Goal: Communication & Community: Answer question/provide support

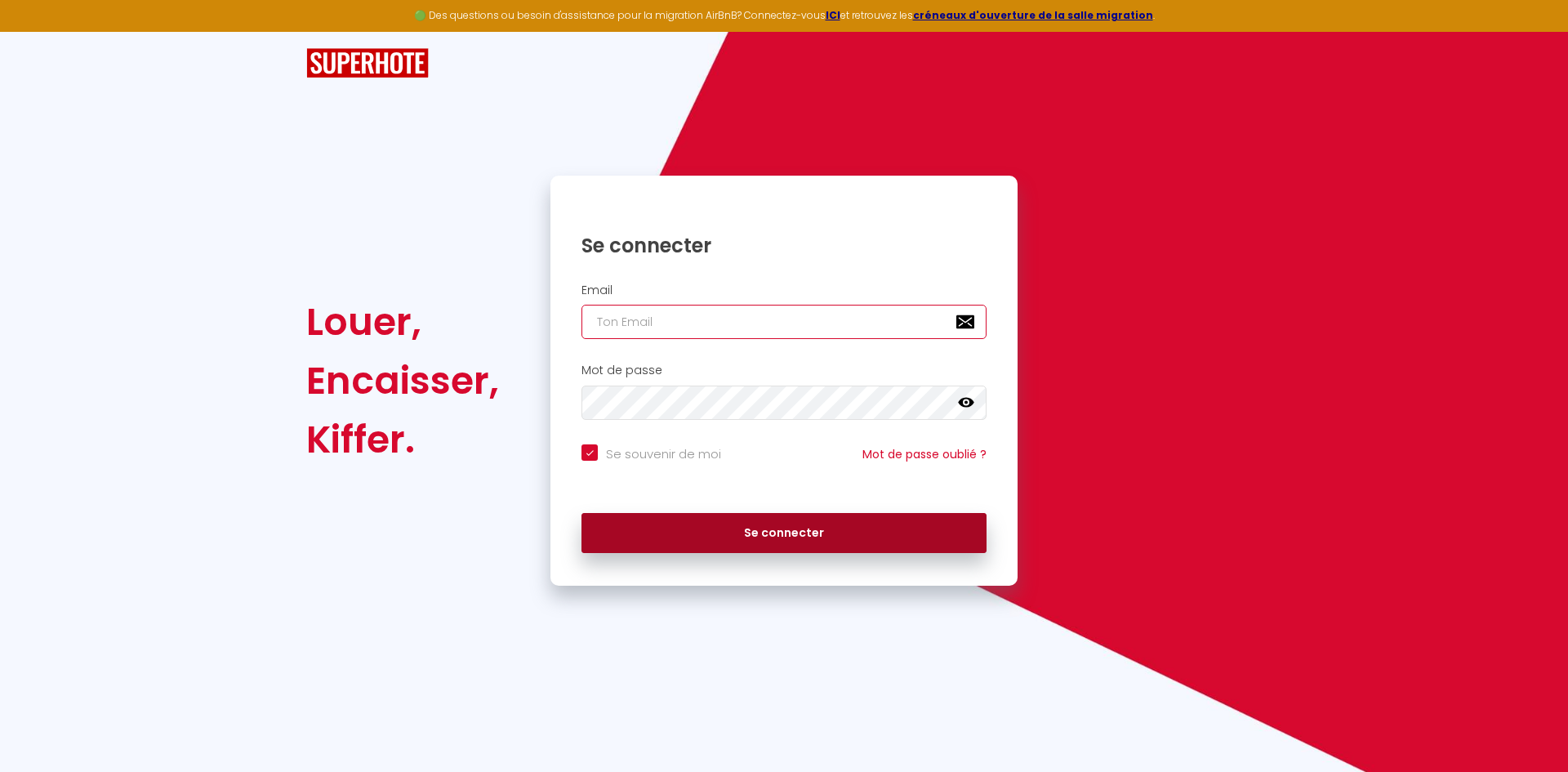
type input "[EMAIL_ADDRESS][DOMAIN_NAME]"
click at [662, 546] on button "Se connecter" at bounding box center [784, 533] width 405 height 41
checkbox input "true"
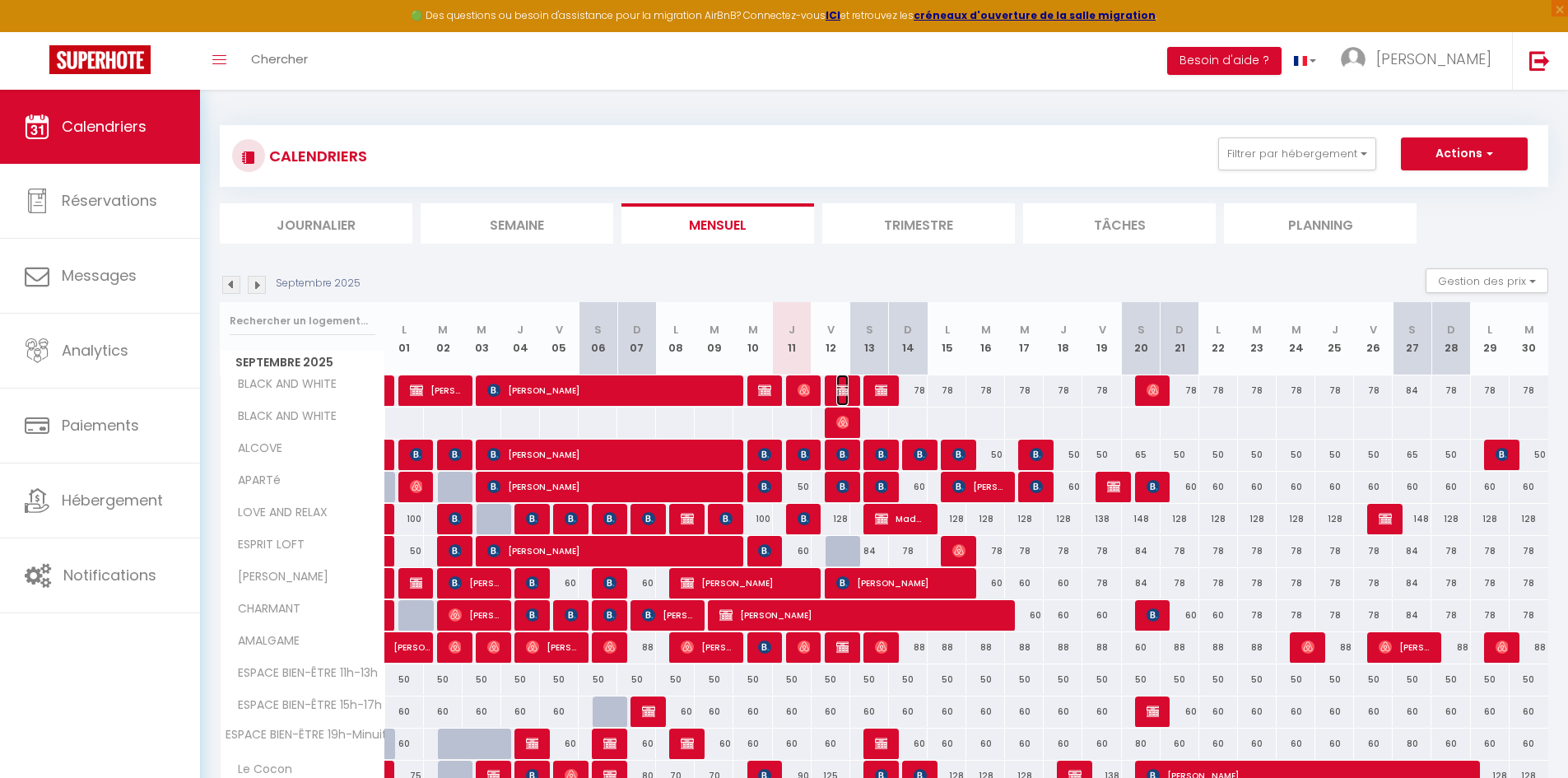
click at [841, 393] on img at bounding box center [842, 390] width 13 height 13
select select "OK"
select select "KO"
select select "0"
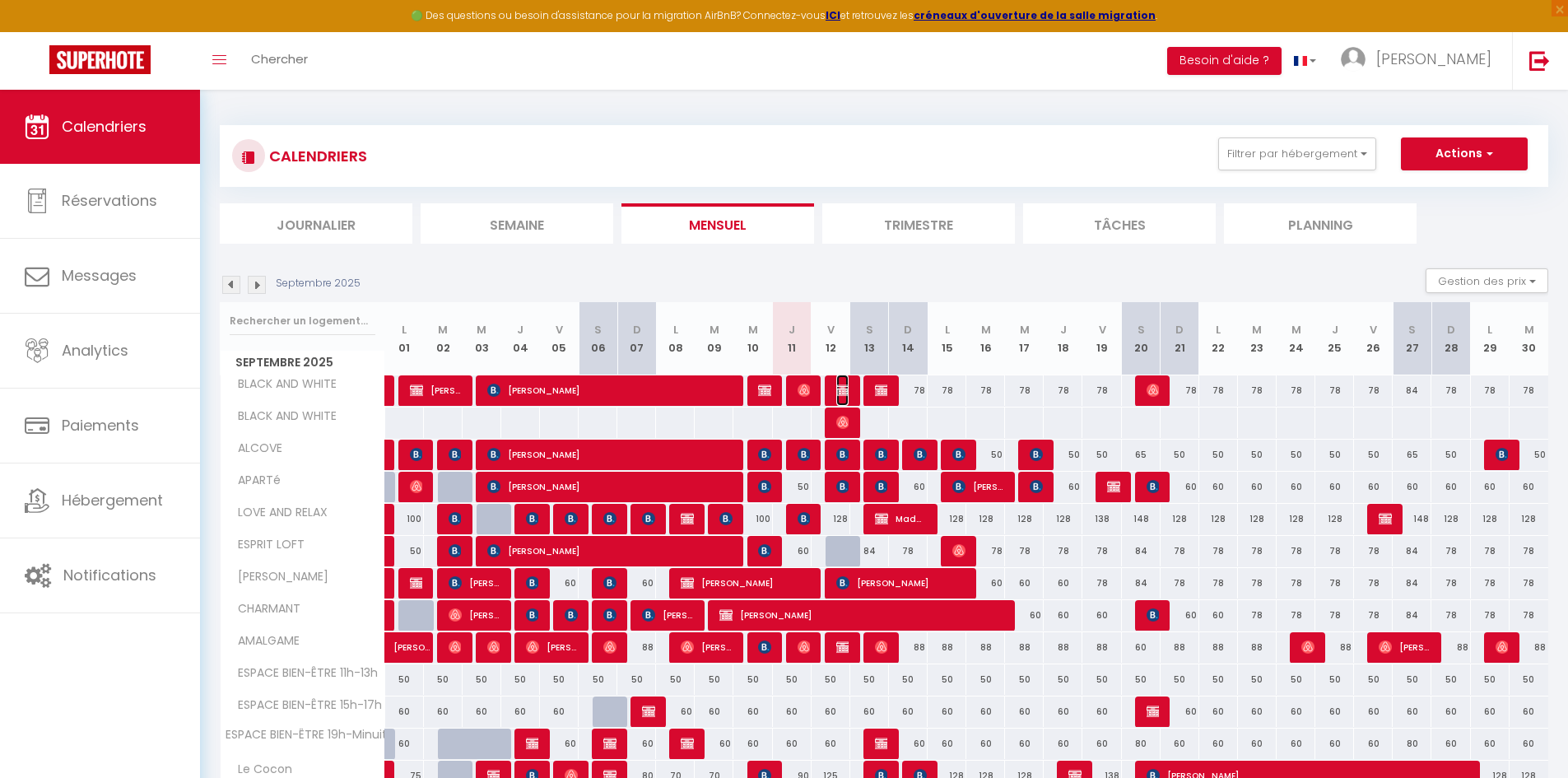
select select "1"
select select
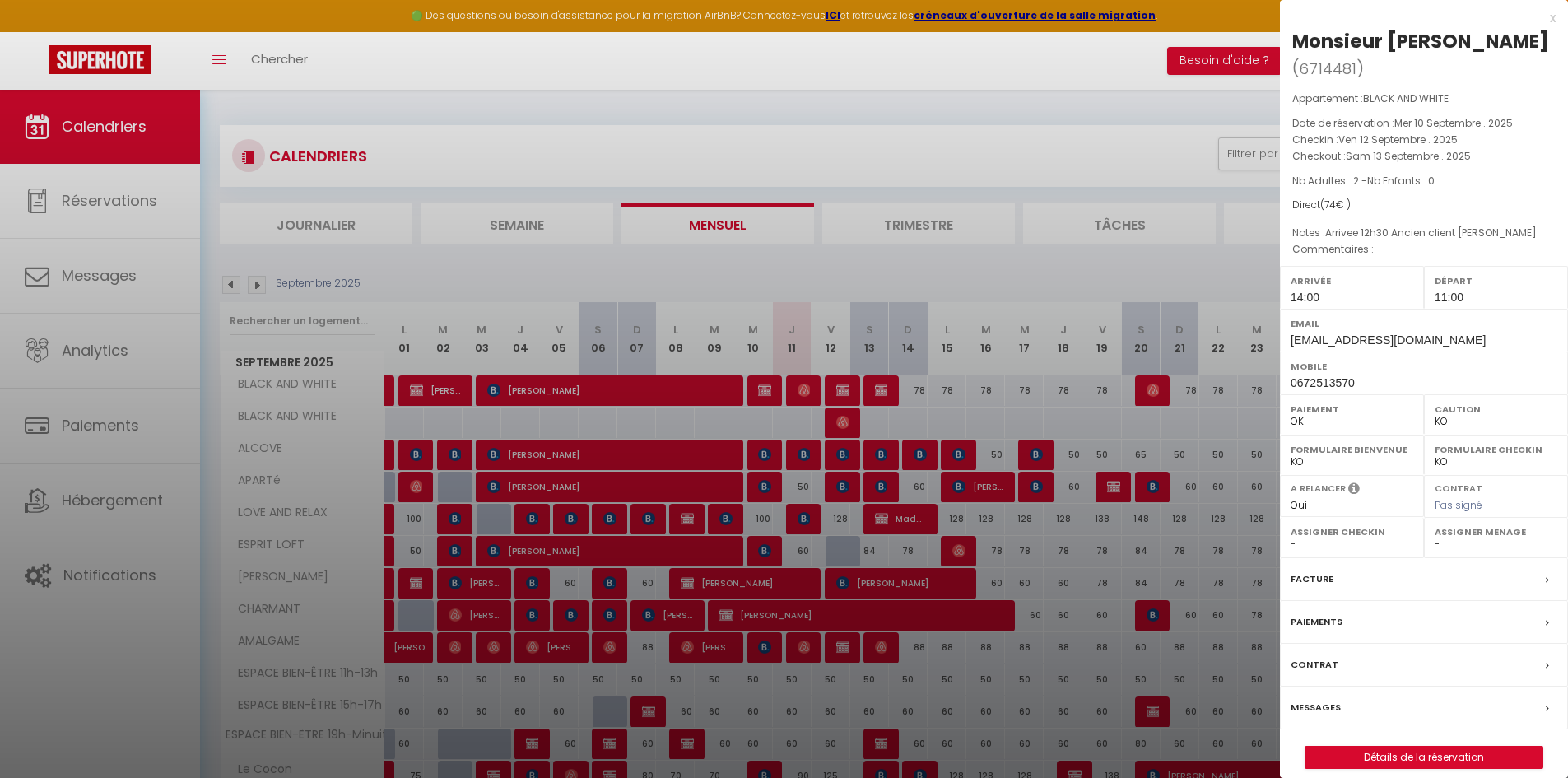
click at [841, 388] on div at bounding box center [784, 389] width 1568 height 778
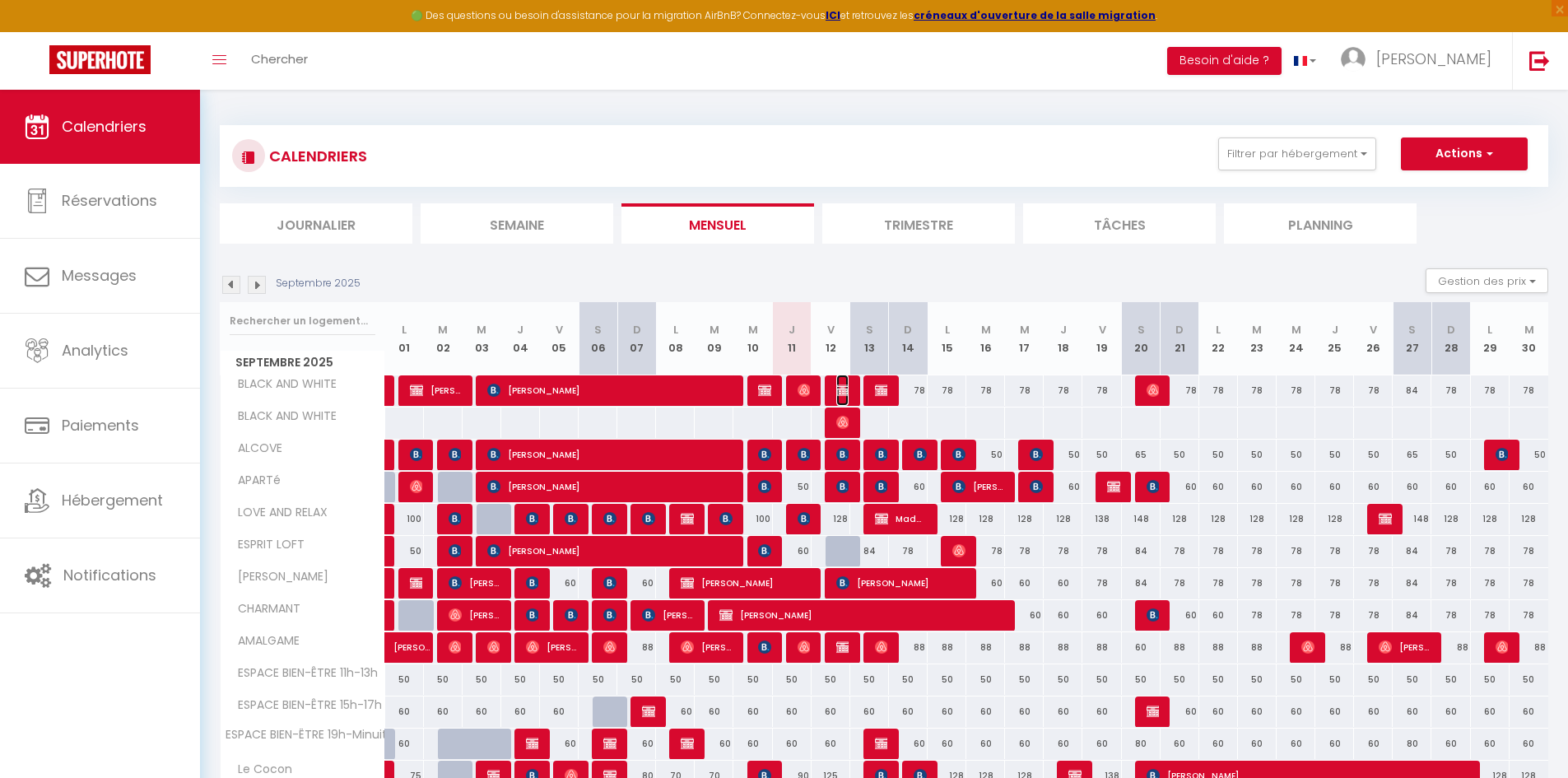
click at [843, 388] on img at bounding box center [842, 390] width 13 height 13
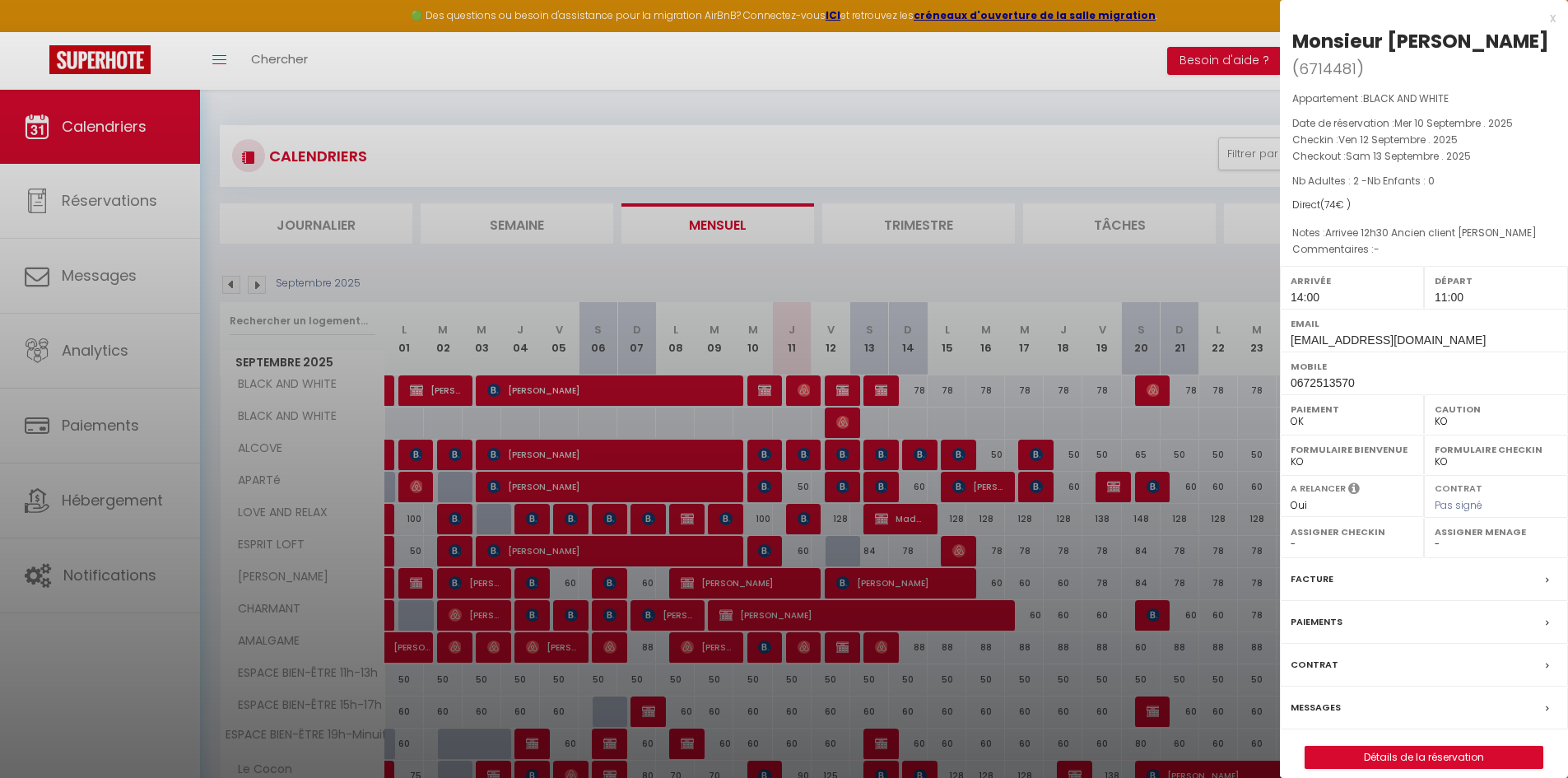
click at [1348, 687] on div "Messages" at bounding box center [1424, 708] width 288 height 43
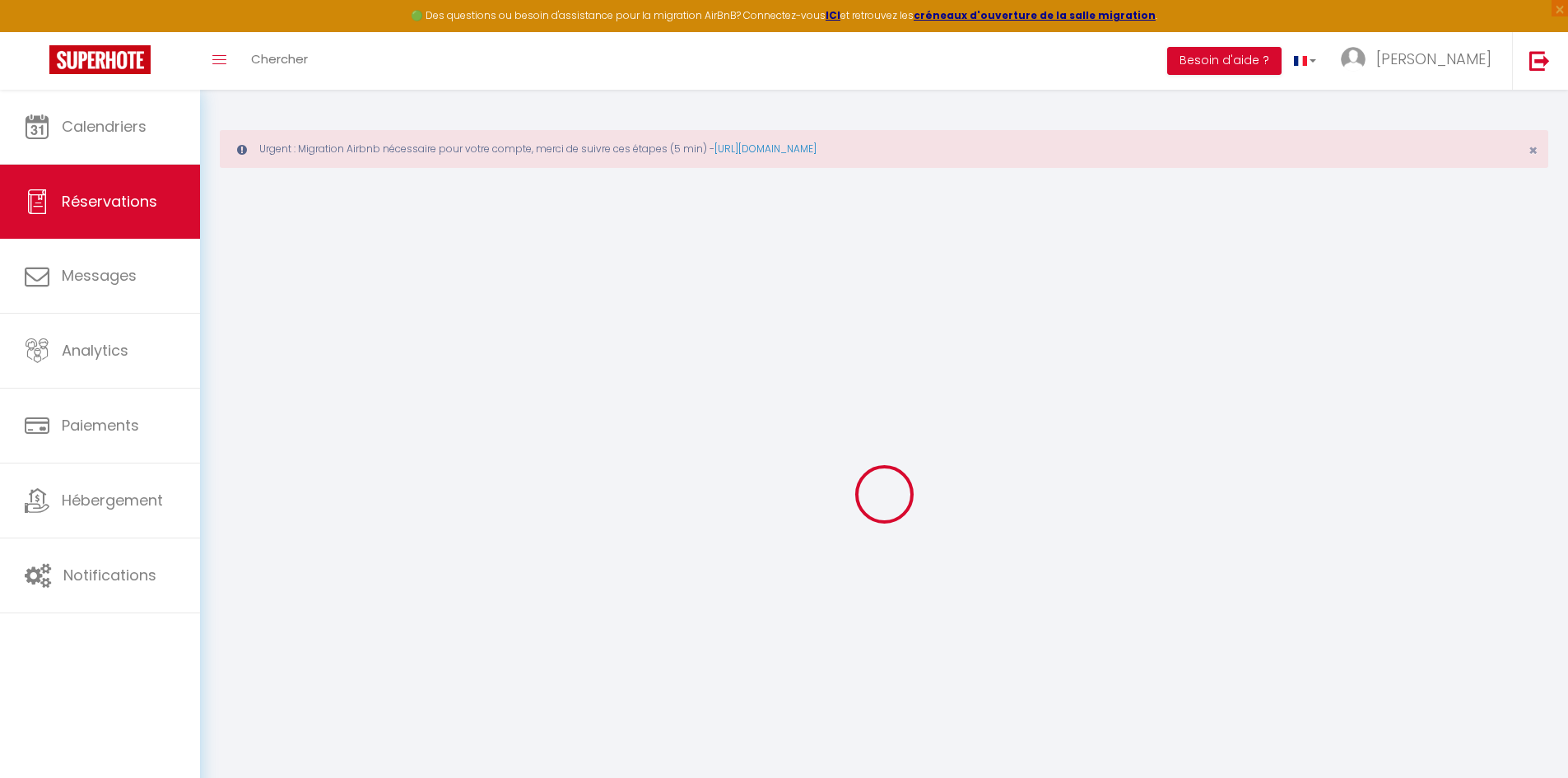
select select
checkbox input "false"
type textarea "Arrivee 12h30 Ancien client [PERSON_NAME]"
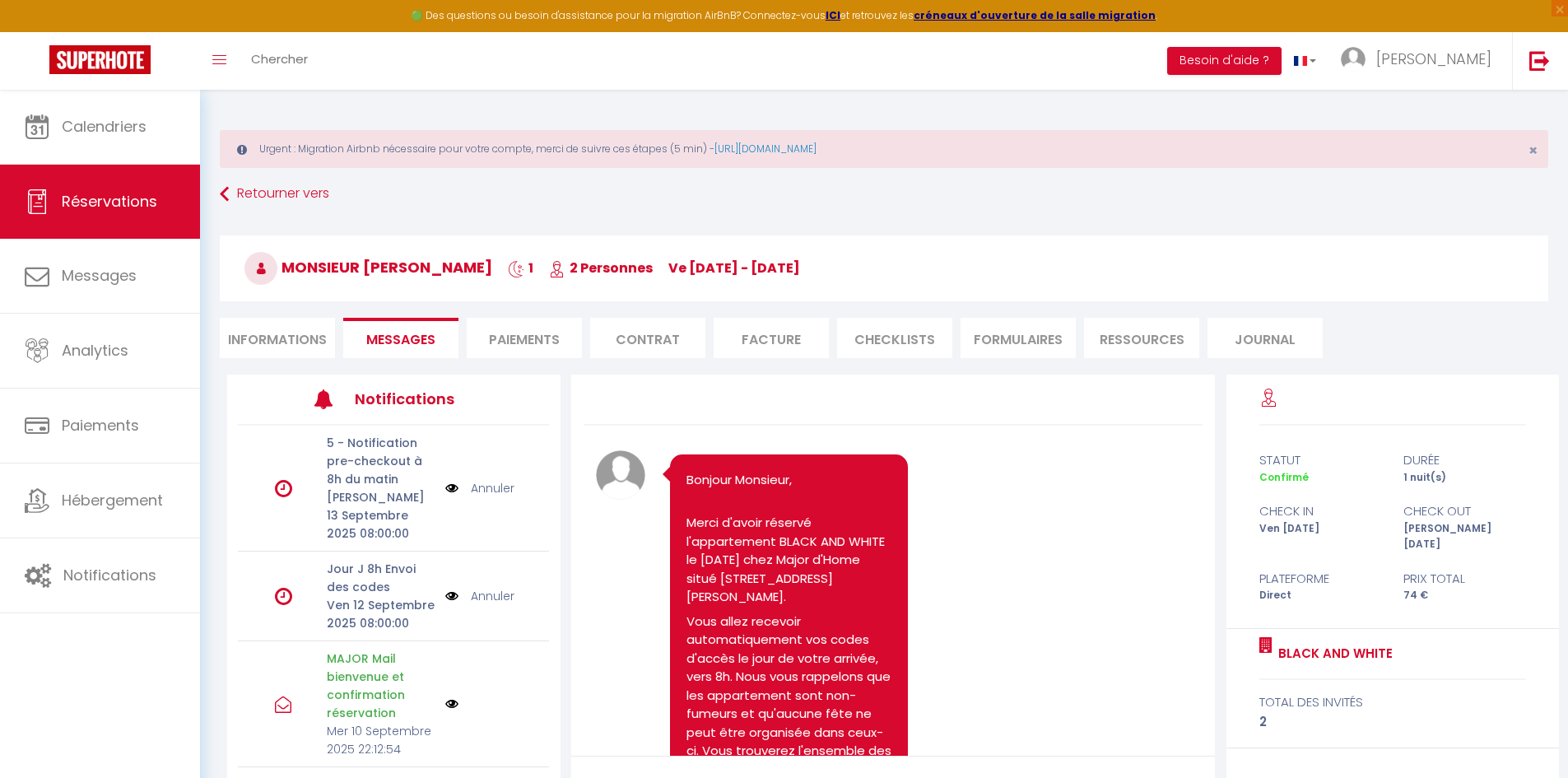
click at [825, 578] on p "Merci d'avoir réservé l'appartement BLACK AND WHITE le [DATE] chez Major d'Home…" at bounding box center [789, 560] width 205 height 93
drag, startPoint x: 825, startPoint y: 578, endPoint x: 721, endPoint y: 599, distance: 106.1
click at [721, 599] on p "Merci d'avoir réservé l'appartement BLACK AND WHITE le [DATE] chez Major d'Home…" at bounding box center [789, 560] width 205 height 93
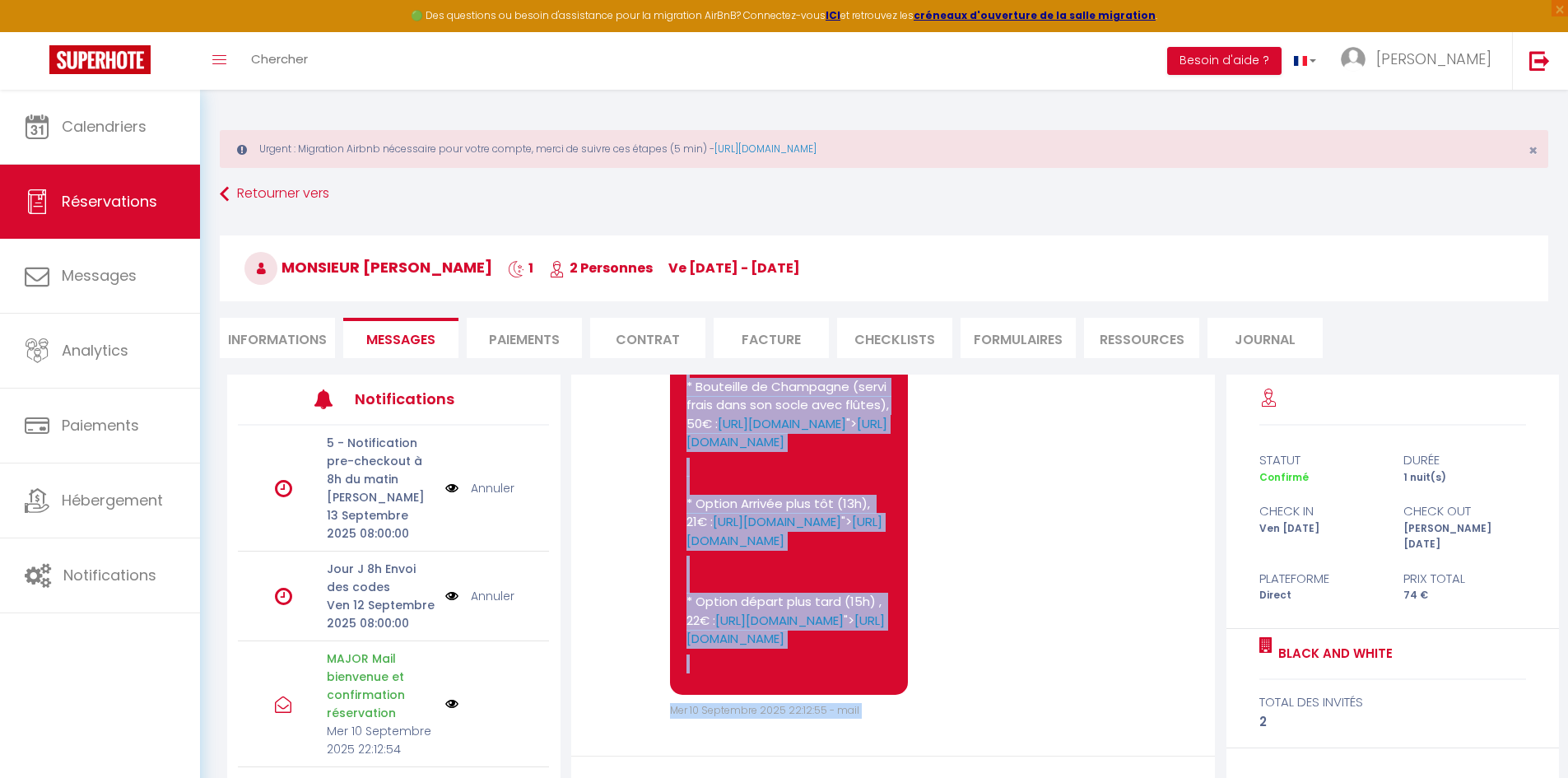
scroll to position [144, 0]
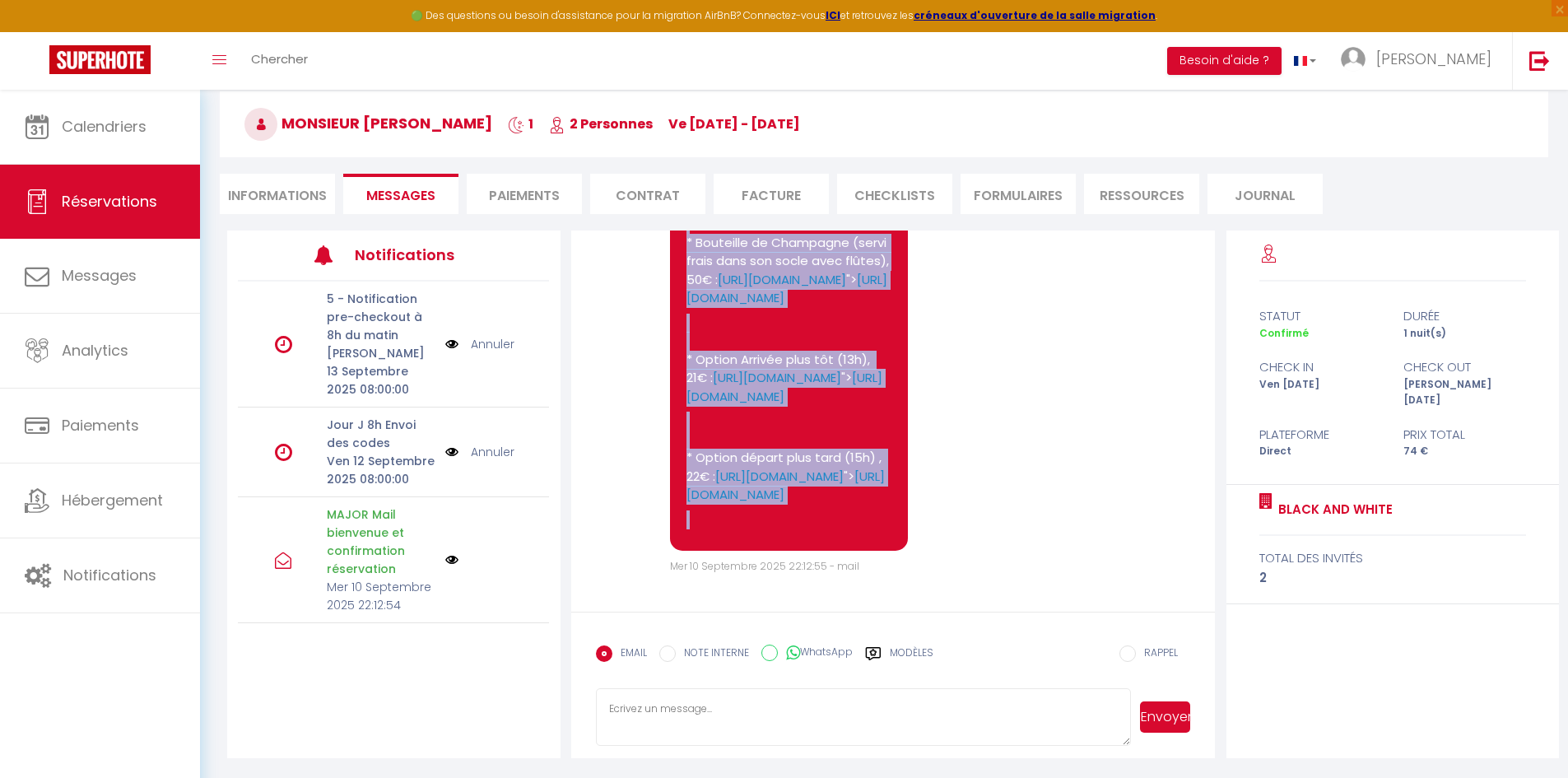
drag, startPoint x: 687, startPoint y: 478, endPoint x: 861, endPoint y: 505, distance: 176.1
copy pre "Loremip Dolorsit, Ametc a'elits doeiusm t'incididuntu LABOR ETD MAGNA al 36/40/…"
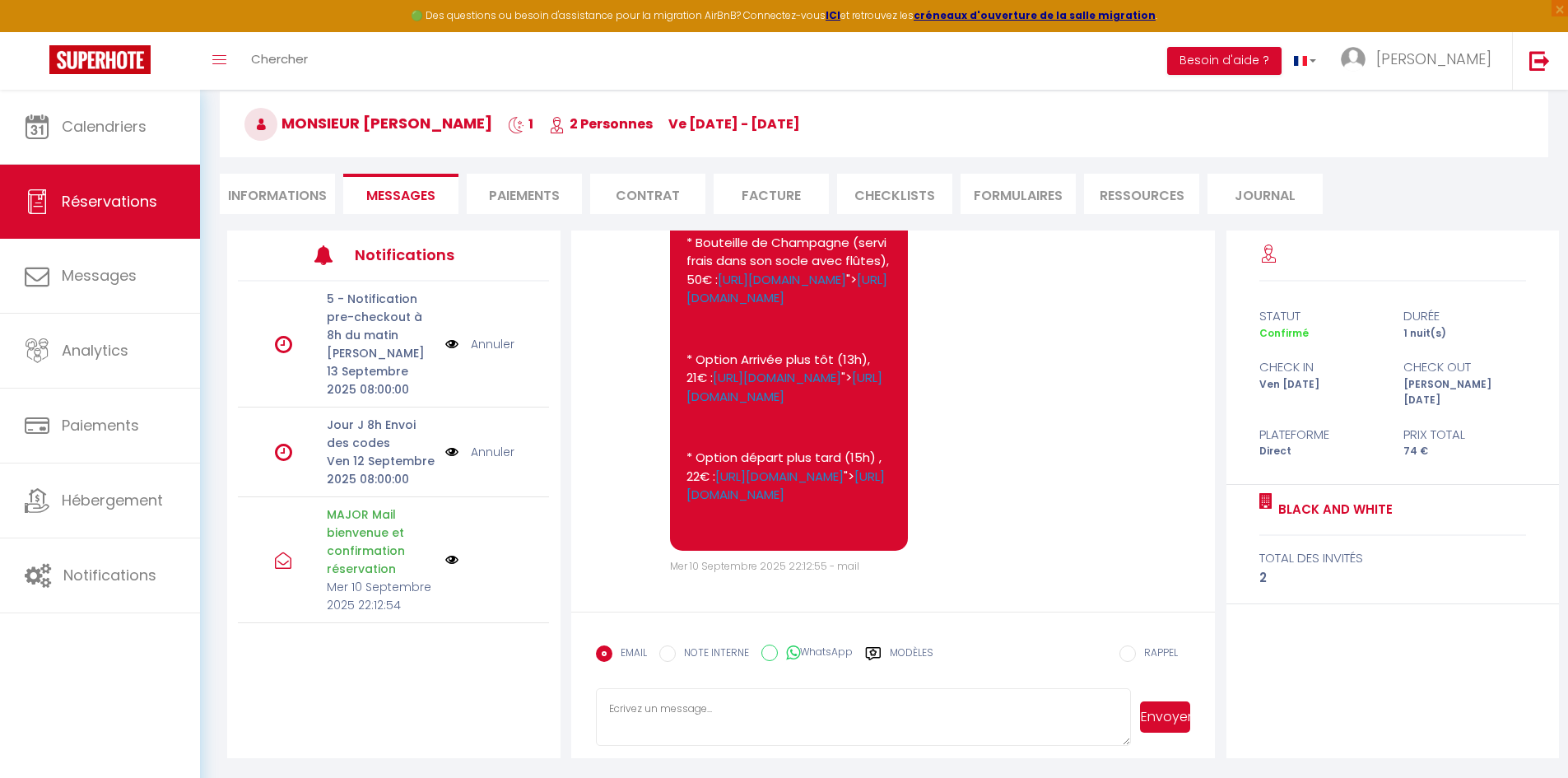
click at [626, 704] on textarea at bounding box center [864, 717] width 536 height 57
paste textarea "Loremip Dolorsit, Ametc a'elits doeiusm t'incididuntu LABOR ETD MAGNA al 11/64/…"
type textarea "Loremip Dolorsit, Ametc a'elits doeiusm t'incididuntu LABOR ETD MAGNA al 11/64/…"
click at [1167, 715] on button "Envoyer" at bounding box center [1164, 717] width 50 height 31
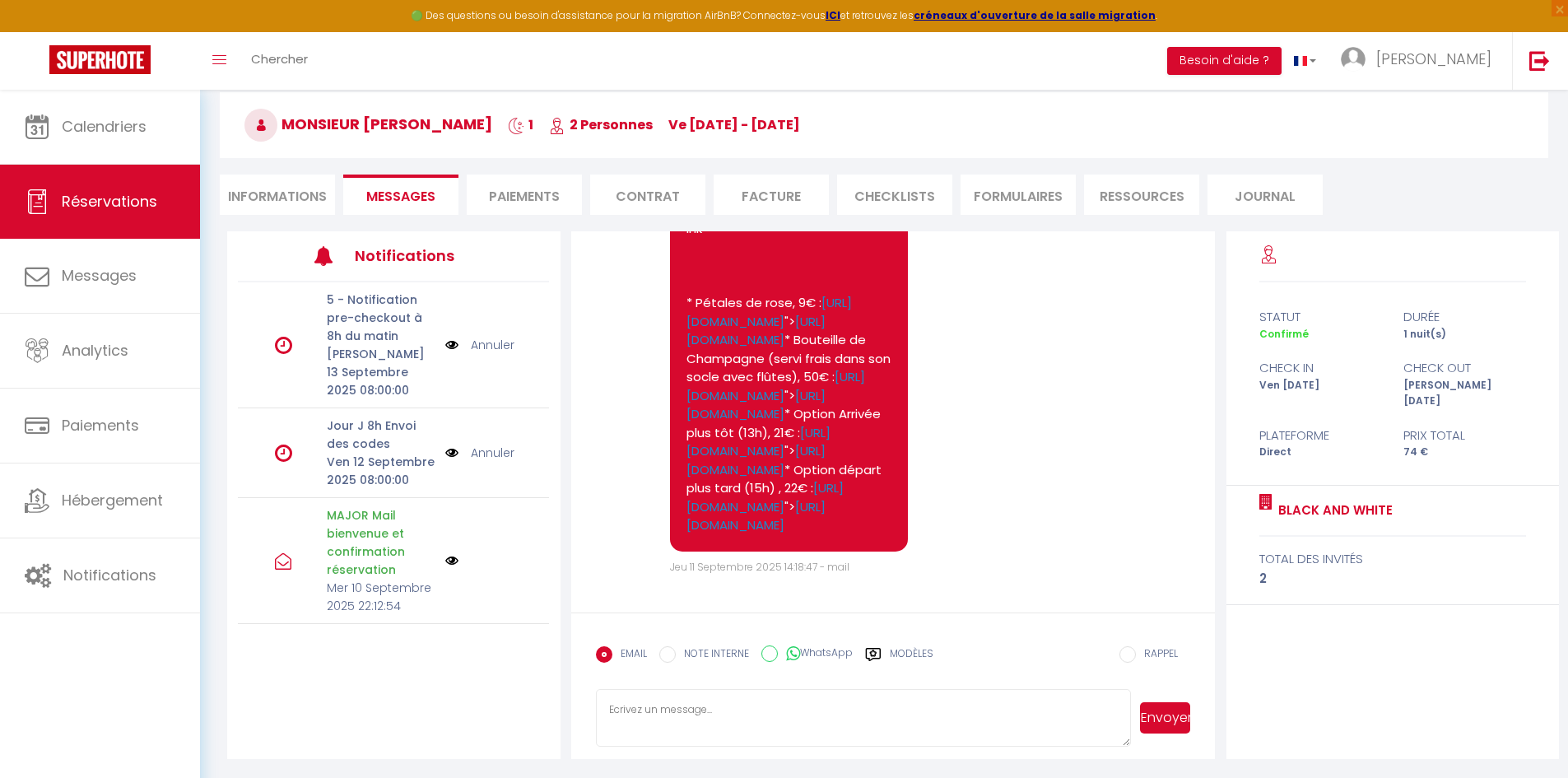
scroll to position [144, 0]
